Goal: Task Accomplishment & Management: Use online tool/utility

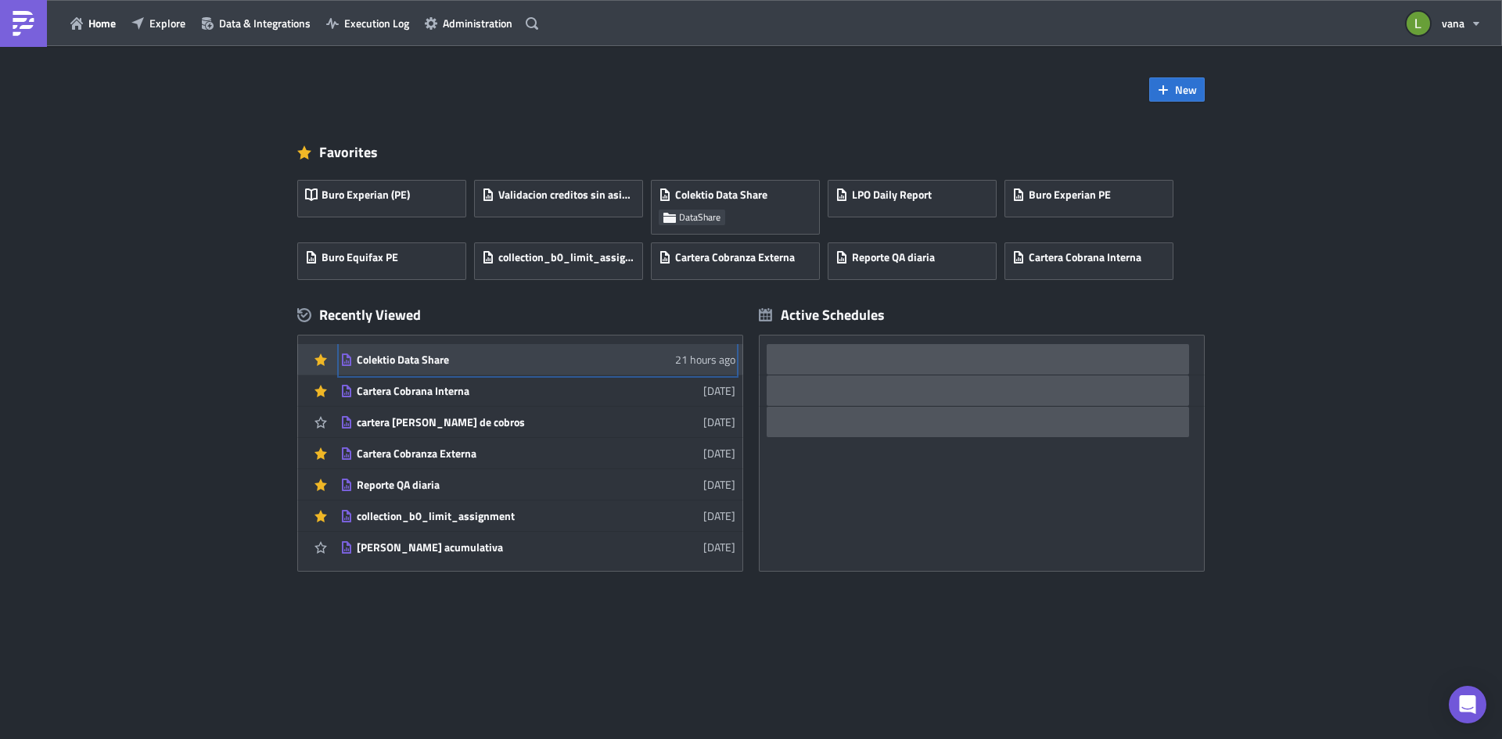
click at [400, 354] on div "Colektio Data Share" at bounding box center [494, 360] width 274 height 14
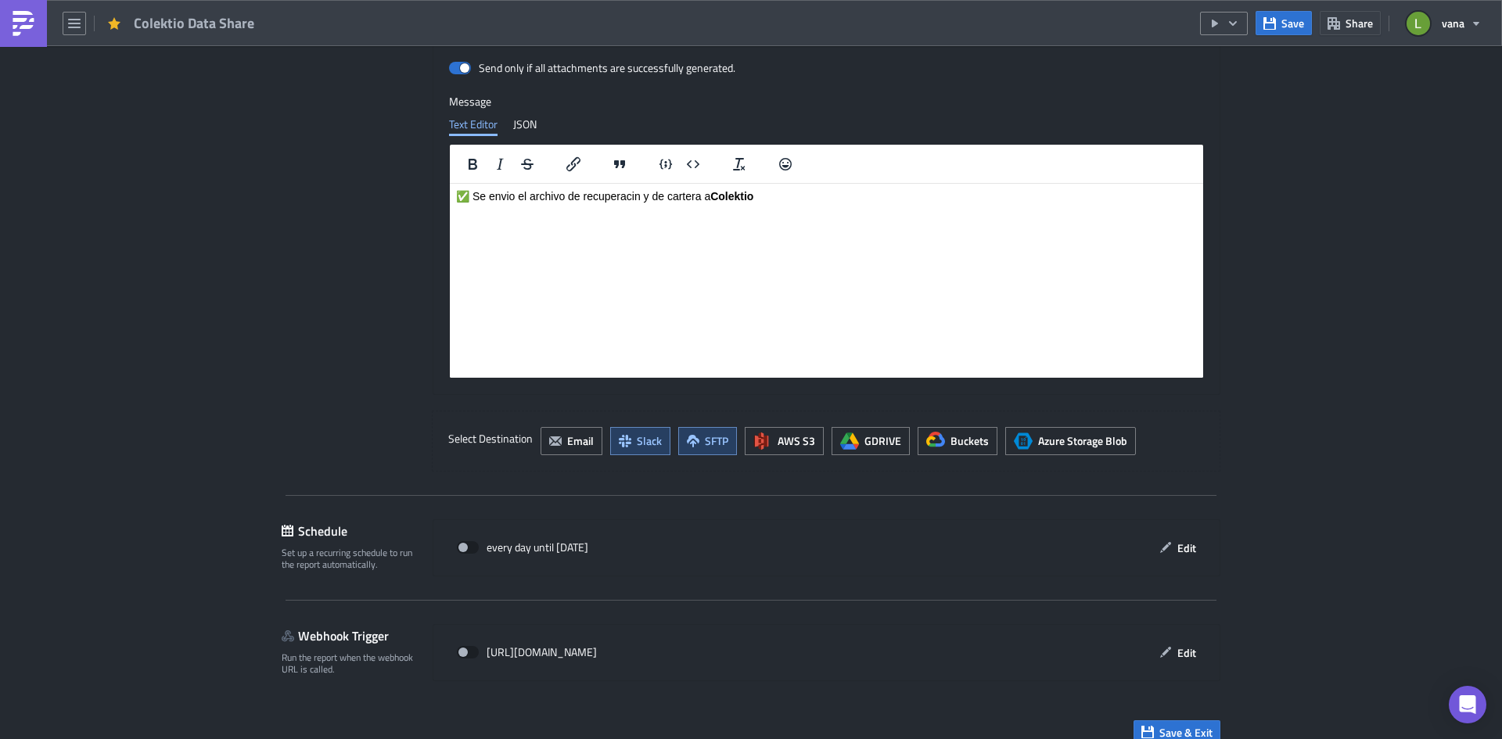
scroll to position [1798, 0]
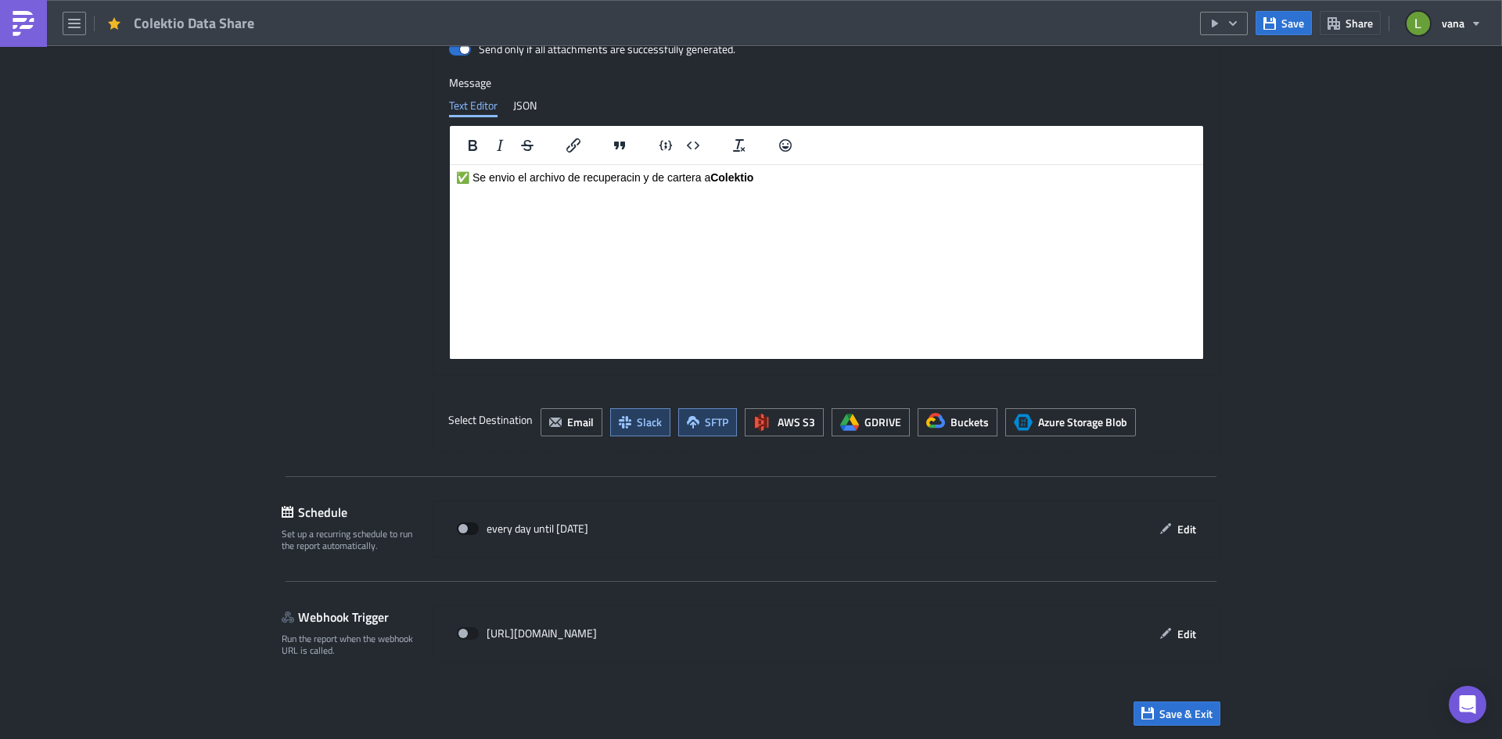
click at [464, 527] on span at bounding box center [468, 529] width 22 height 13
click at [464, 527] on input "checkbox" at bounding box center [465, 529] width 10 height 10
checkbox input "true"
click at [1180, 530] on span "Edit" at bounding box center [1186, 529] width 19 height 16
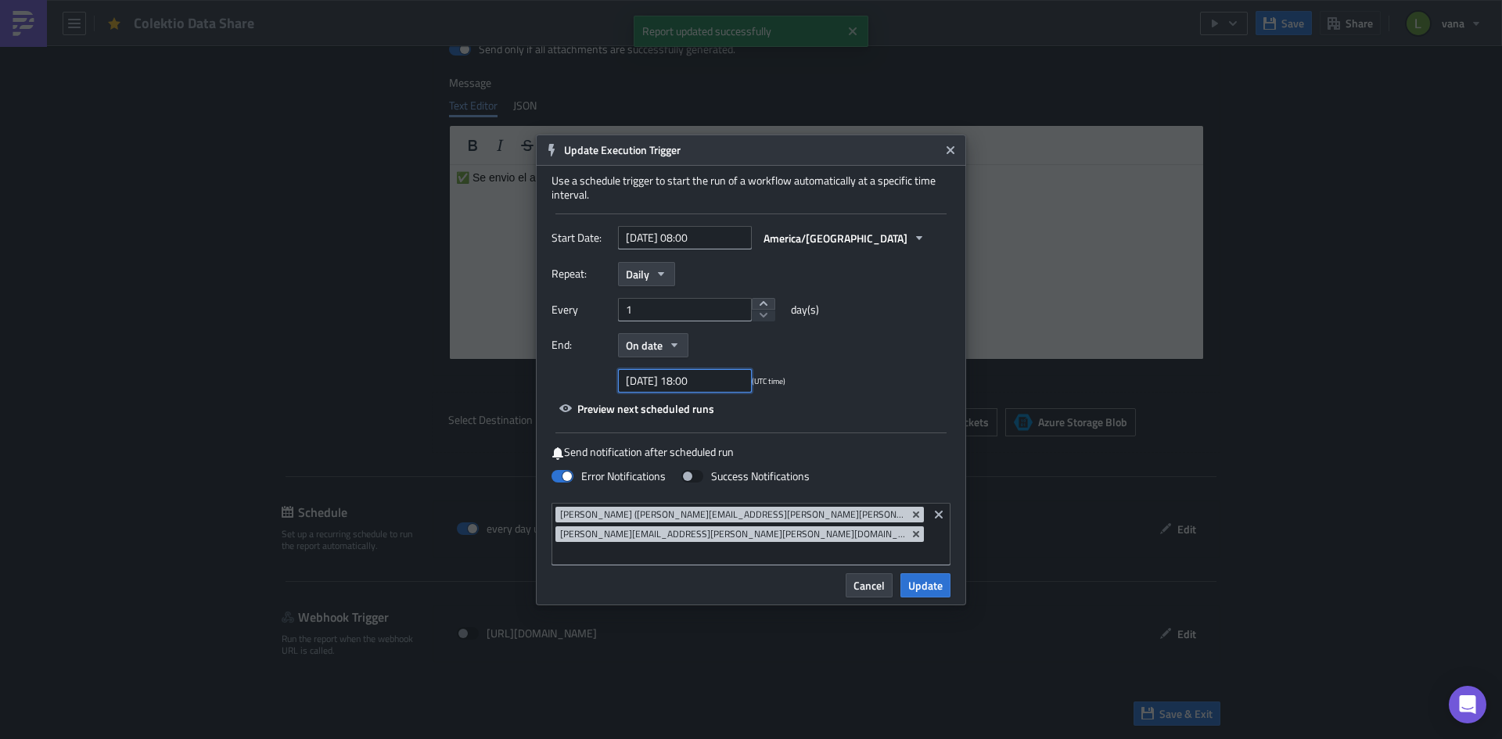
click at [709, 393] on input "[DATE] 18:00" at bounding box center [685, 380] width 134 height 23
select select "8"
select select "2025"
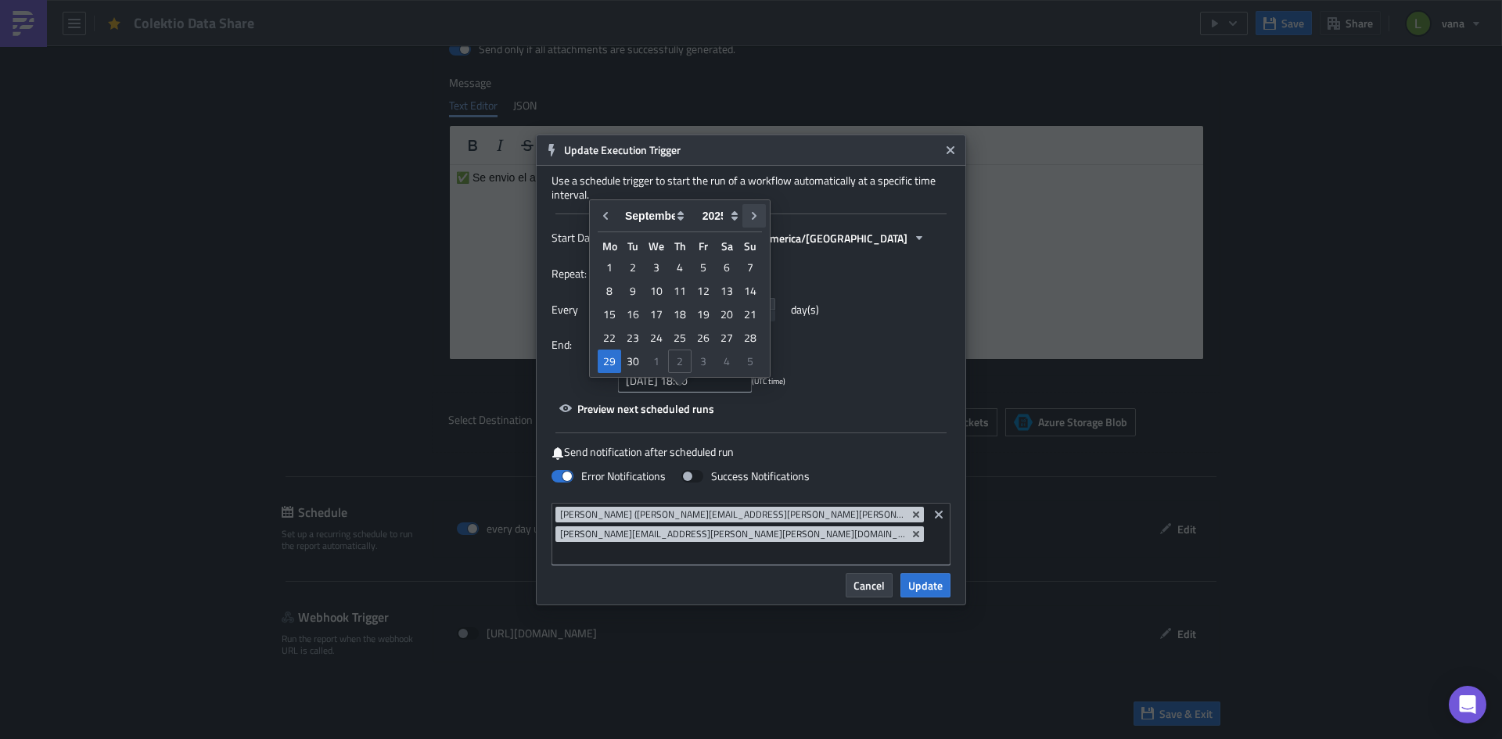
click at [752, 214] on icon "Go to next month" at bounding box center [754, 216] width 13 height 13
type input "[DATE] 18:00"
select select "9"
click at [703, 365] on div "31" at bounding box center [703, 362] width 23 height 22
type input "[DATE] 18:00"
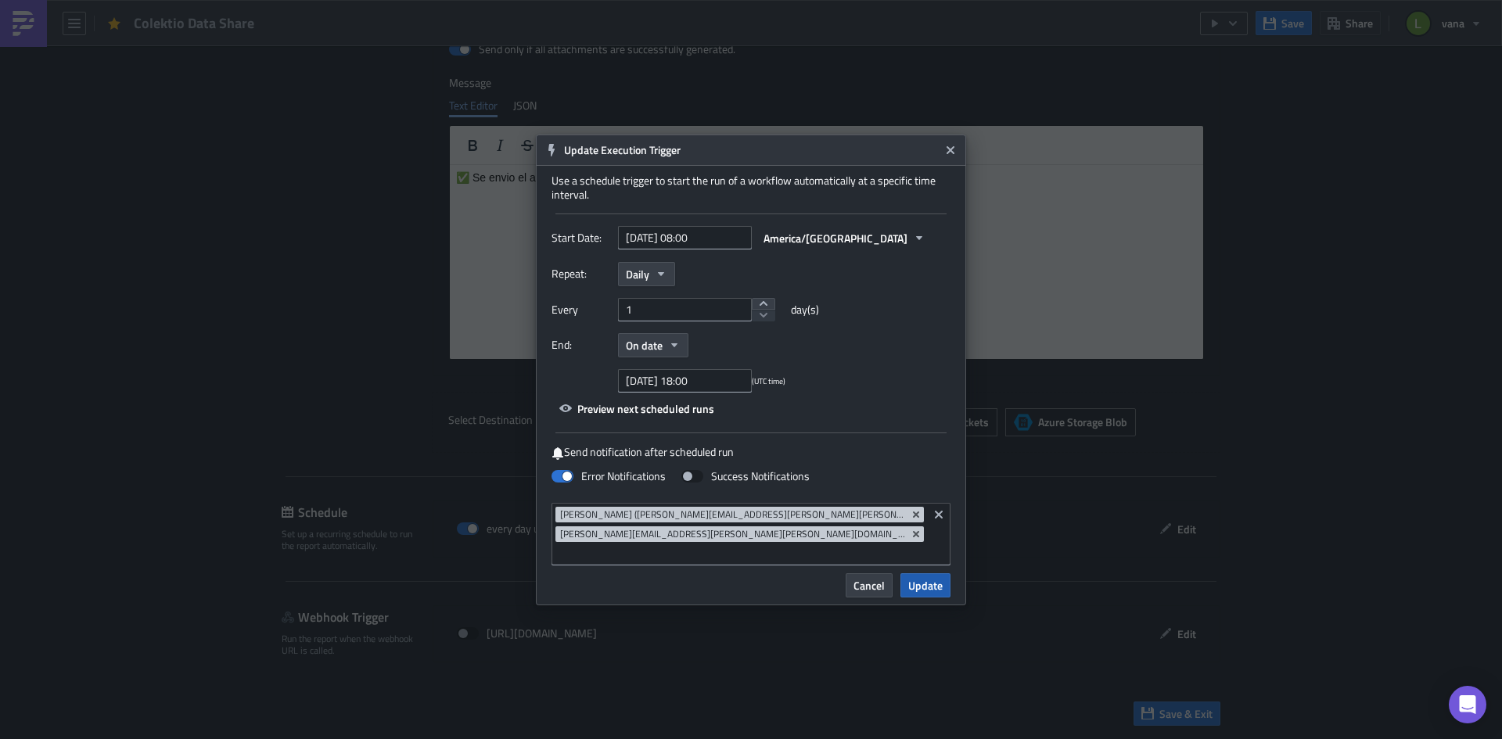
click at [926, 577] on span "Update" at bounding box center [925, 585] width 34 height 16
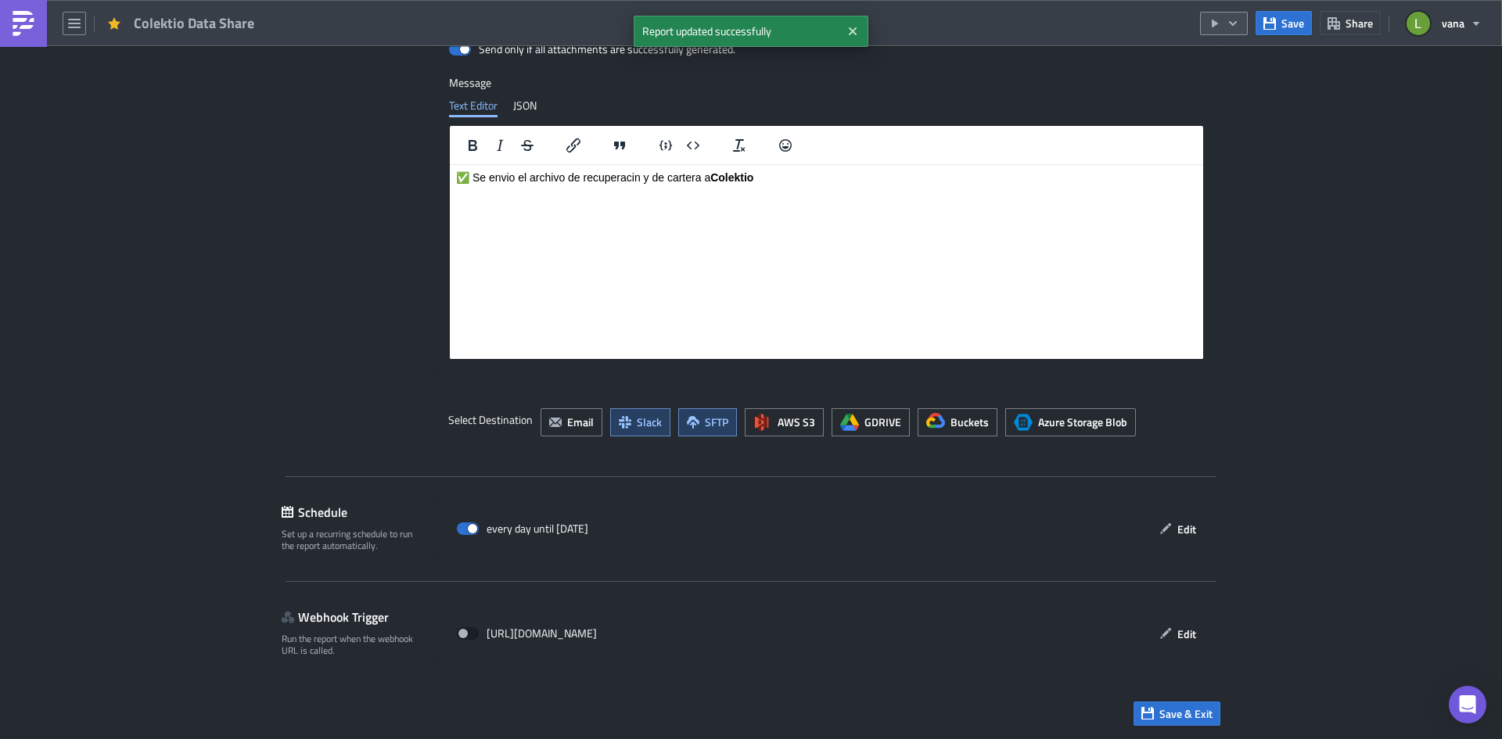
click at [1229, 22] on button "button" at bounding box center [1224, 23] width 48 height 23
click at [1238, 84] on div "Run Report" at bounding box center [1271, 86] width 122 height 16
